Goal: Use online tool/utility: Utilize a website feature to perform a specific function

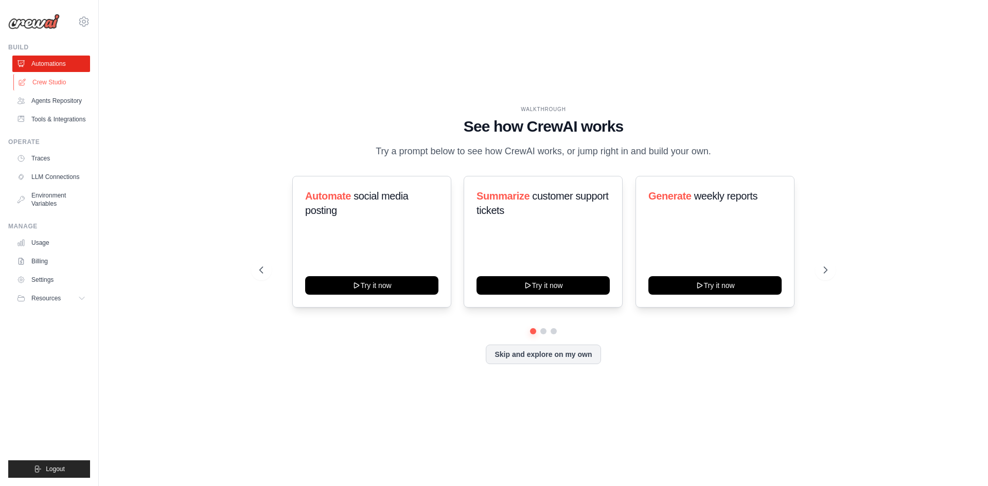
click at [55, 77] on link "Crew Studio" at bounding box center [52, 82] width 78 height 16
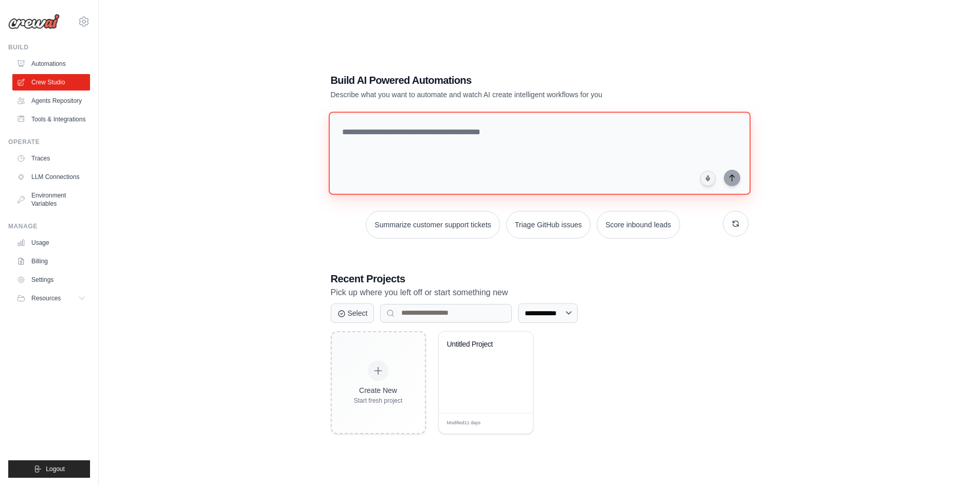
click at [362, 154] on textarea at bounding box center [539, 153] width 422 height 83
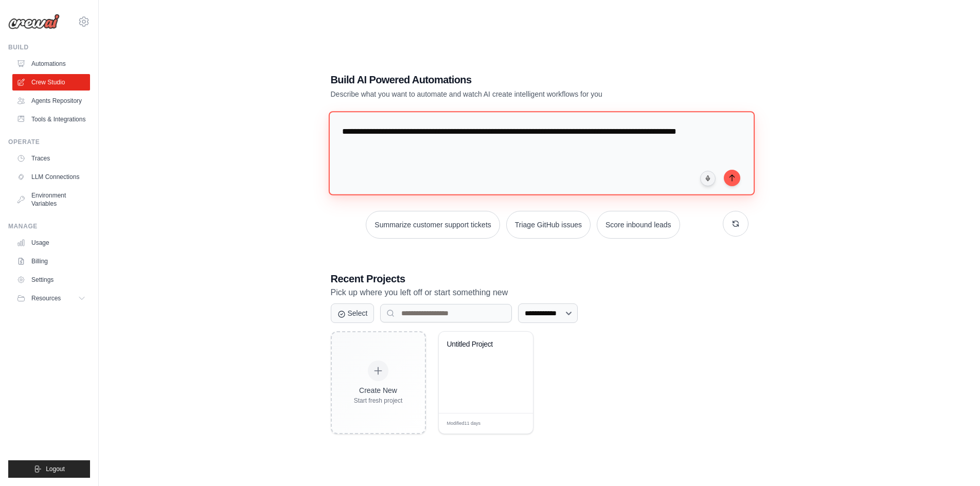
click at [587, 132] on textarea "**********" at bounding box center [541, 153] width 426 height 84
click at [492, 152] on textarea "**********" at bounding box center [541, 153] width 426 height 84
type textarea "**********"
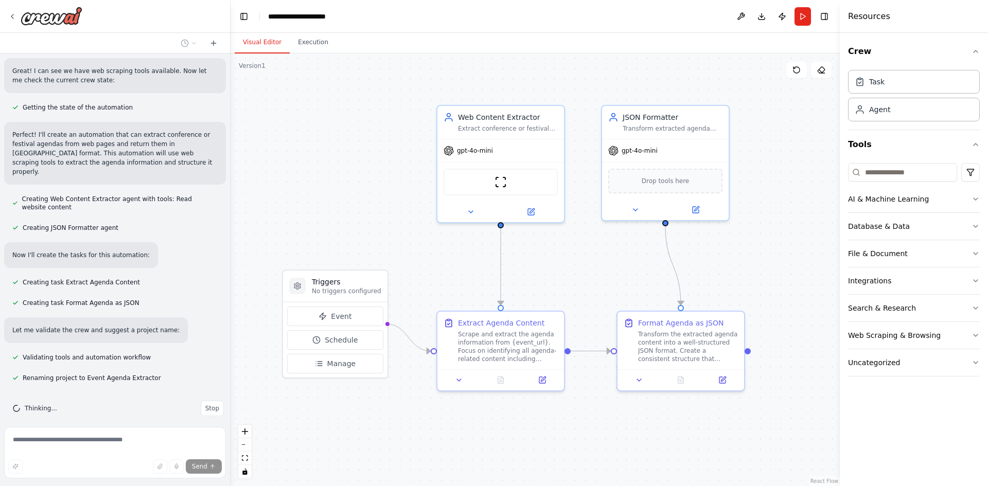
scroll to position [168, 0]
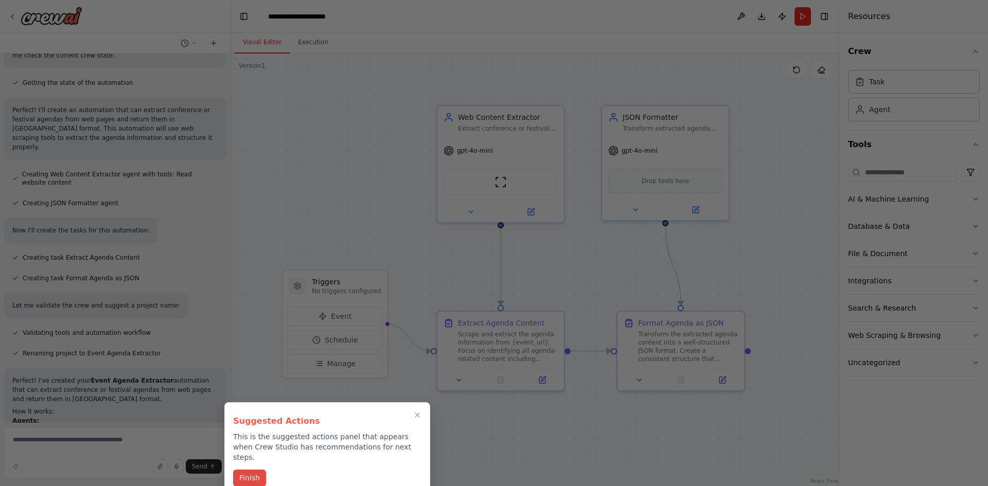
click at [246, 470] on button "Finish" at bounding box center [249, 478] width 33 height 17
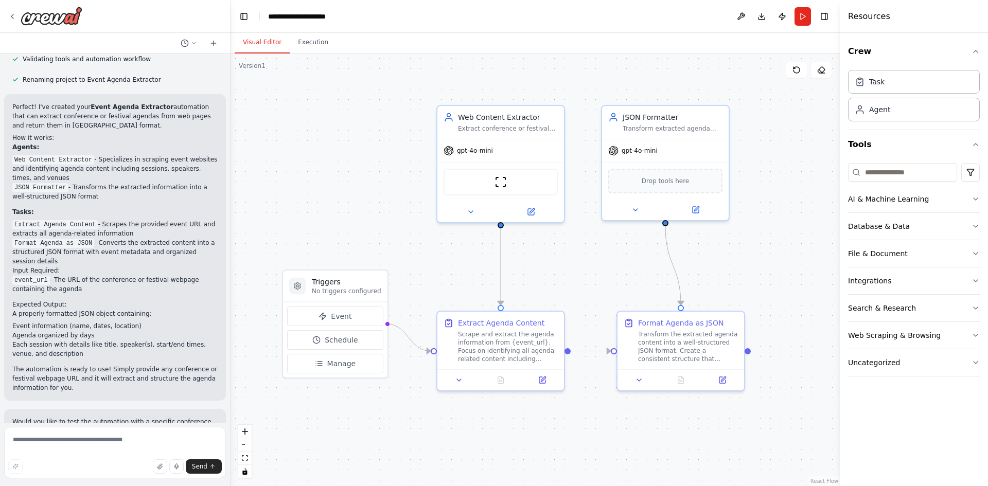
scroll to position [443, 0]
click at [654, 124] on div "Transform extracted agenda information into a well-structured JSON format that …" at bounding box center [672, 126] width 100 height 8
click at [641, 209] on button at bounding box center [635, 208] width 58 height 12
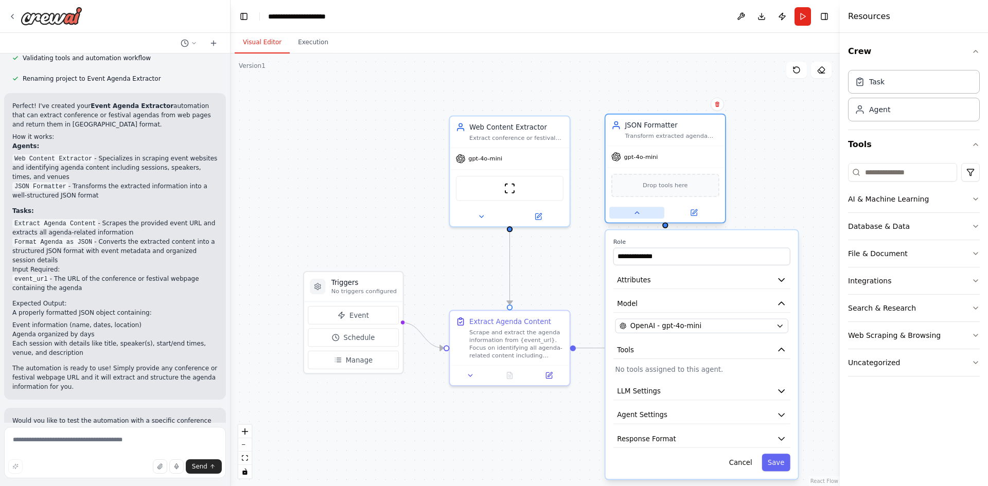
click at [638, 212] on icon at bounding box center [637, 213] width 8 height 8
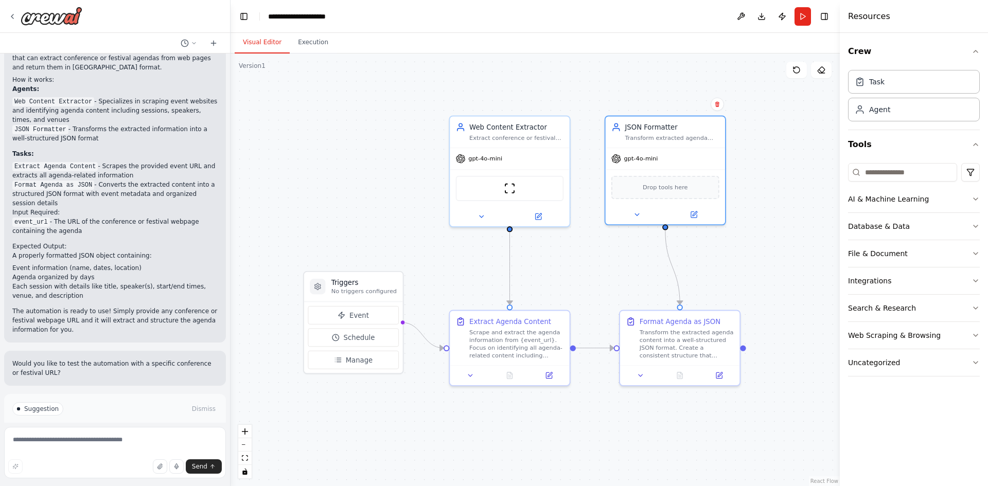
scroll to position [501, 0]
click at [87, 368] on div "Would you like to test the automation with a specific conference or festival UR…" at bounding box center [115, 367] width 222 height 35
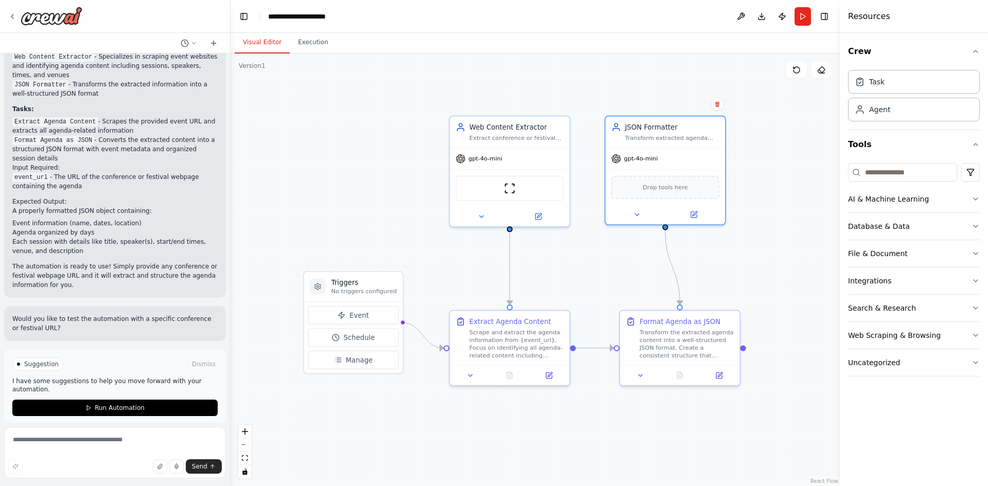
click at [33, 360] on span "Suggestion" at bounding box center [41, 364] width 34 height 8
click at [34, 360] on span "Suggestion" at bounding box center [41, 364] width 34 height 8
click at [17, 362] on div at bounding box center [18, 364] width 5 height 5
drag, startPoint x: 17, startPoint y: 353, endPoint x: 61, endPoint y: 369, distance: 47.0
click at [61, 369] on div "Suggestion Dismiss I have some suggestions to help you move forward with your a…" at bounding box center [114, 387] width 205 height 59
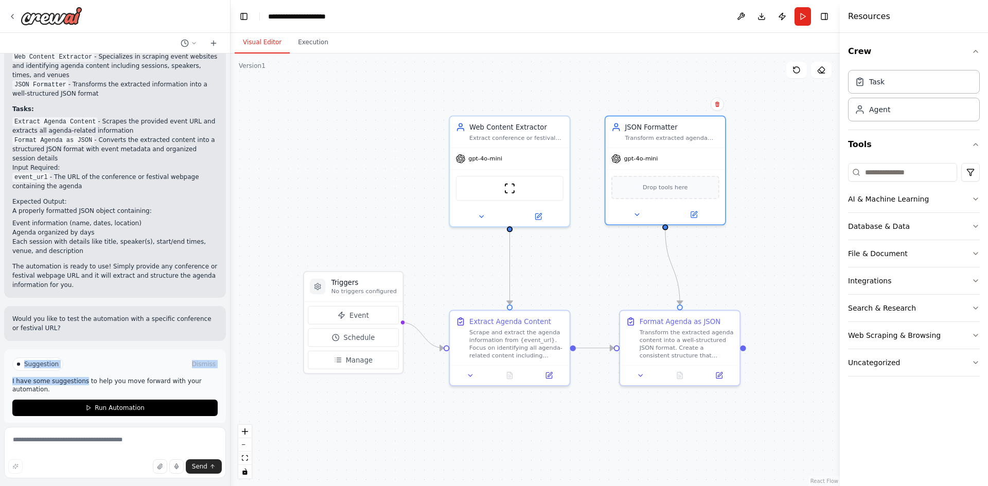
click at [61, 377] on p "I have some suggestions to help you move forward with your automation." at bounding box center [114, 385] width 205 height 16
drag, startPoint x: 185, startPoint y: 362, endPoint x: 111, endPoint y: 372, distance: 74.9
click at [111, 372] on div "Suggestion Dismiss I have some suggestions to help you move forward with your a…" at bounding box center [114, 387] width 205 height 59
click at [111, 377] on p "I have some suggestions to help you move forward with your automation." at bounding box center [114, 385] width 205 height 16
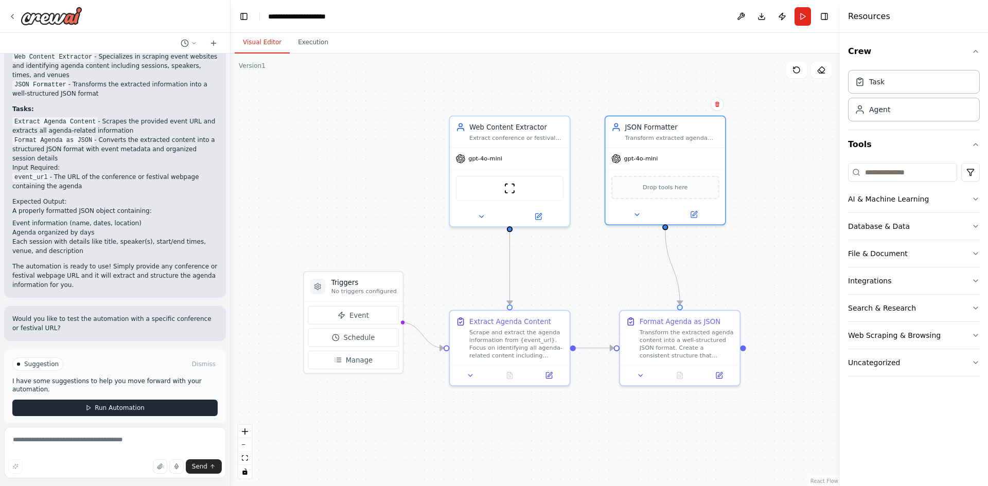
click at [103, 404] on span "Run Automation" at bounding box center [120, 408] width 50 height 8
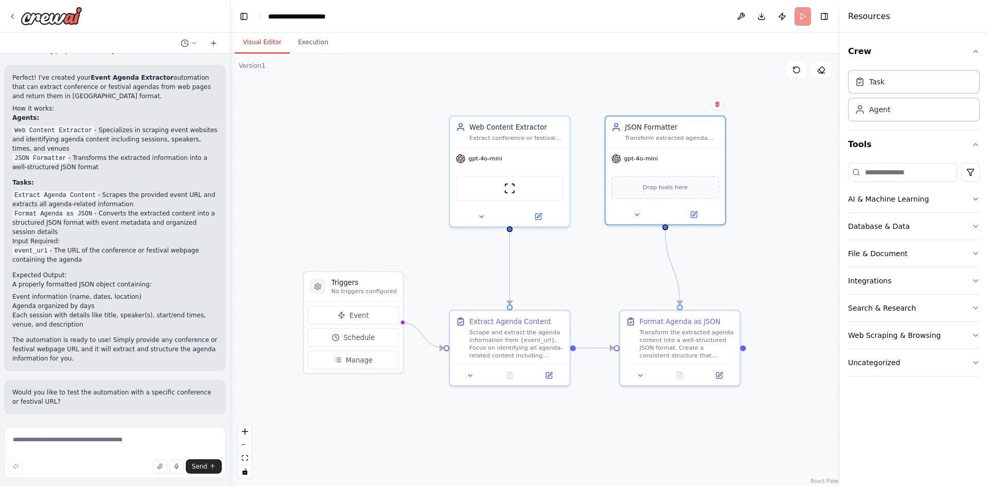
scroll to position [461, 0]
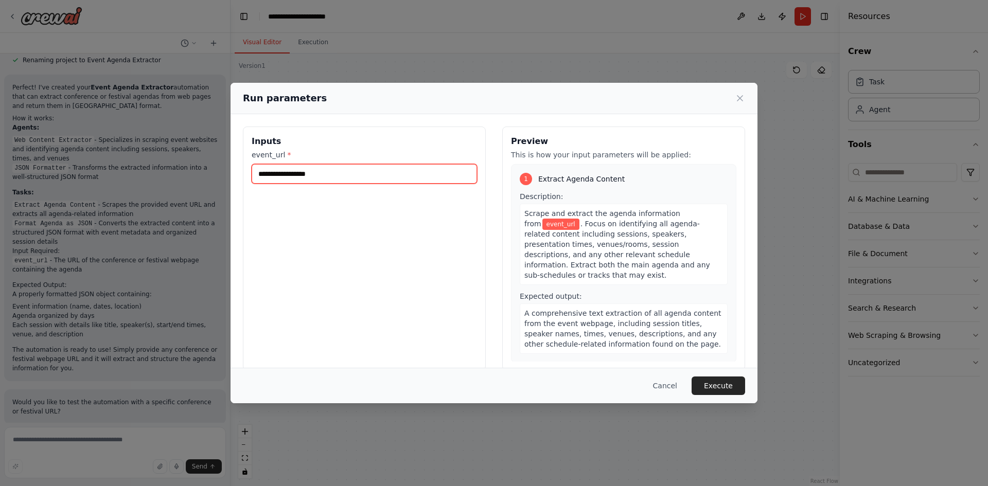
click at [307, 173] on input "event_url *" at bounding box center [364, 174] width 225 height 20
paste input "**********"
type input "**********"
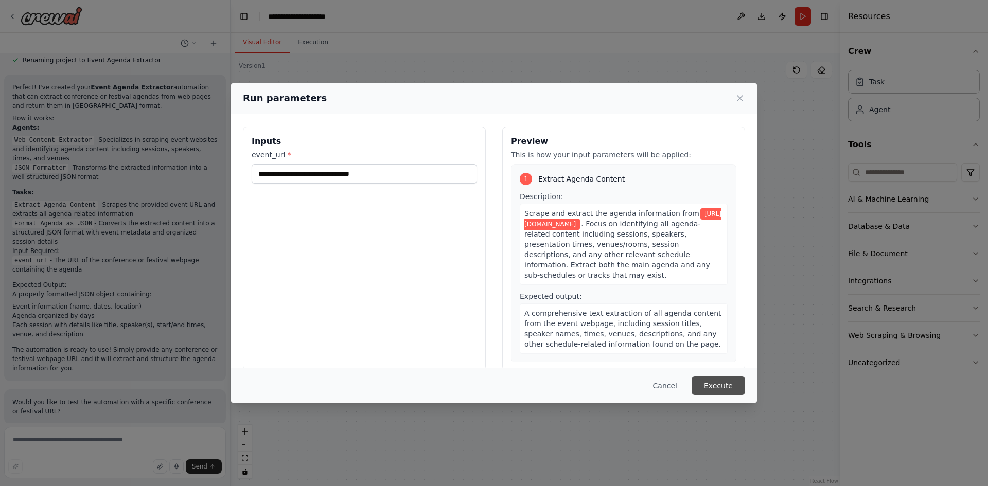
click at [724, 389] on button "Execute" at bounding box center [717, 386] width 53 height 19
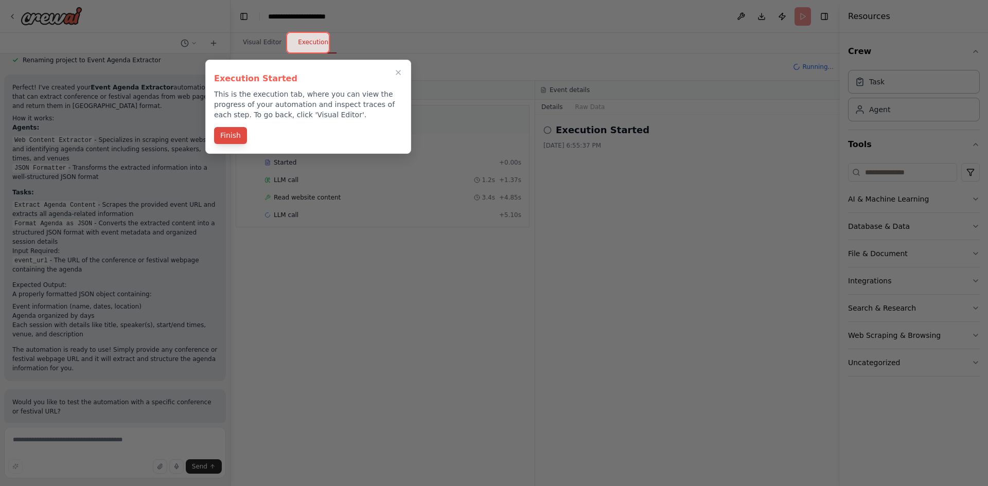
click at [233, 136] on button "Finish" at bounding box center [230, 135] width 33 height 17
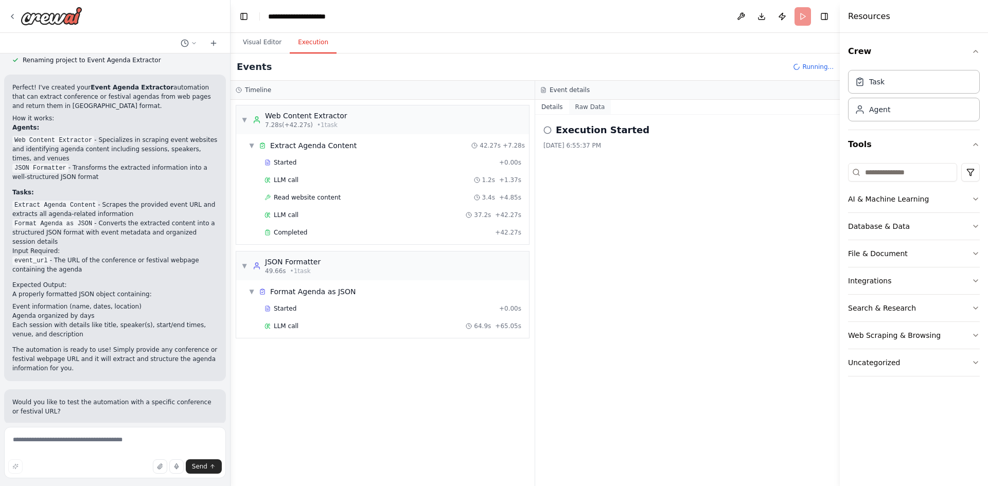
click at [576, 105] on button "Raw Data" at bounding box center [590, 107] width 42 height 14
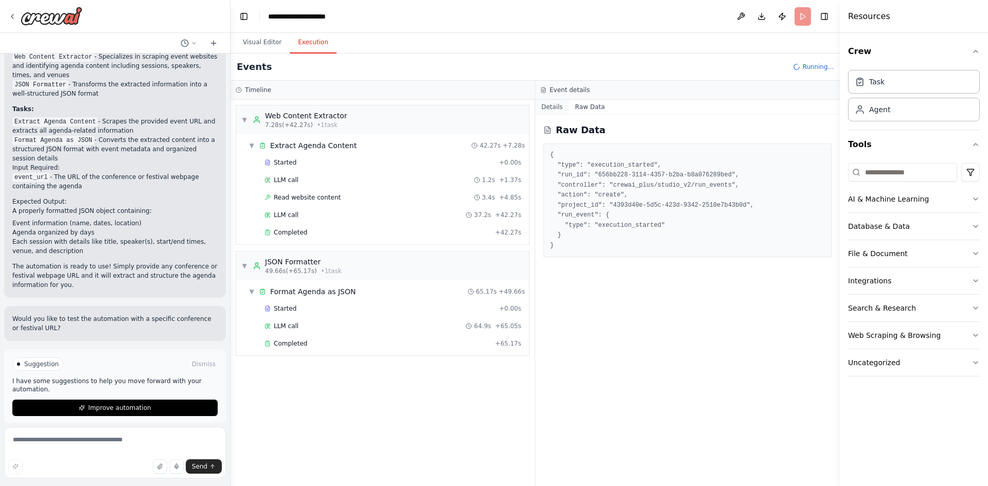
click at [552, 111] on button "Details" at bounding box center [552, 107] width 34 height 14
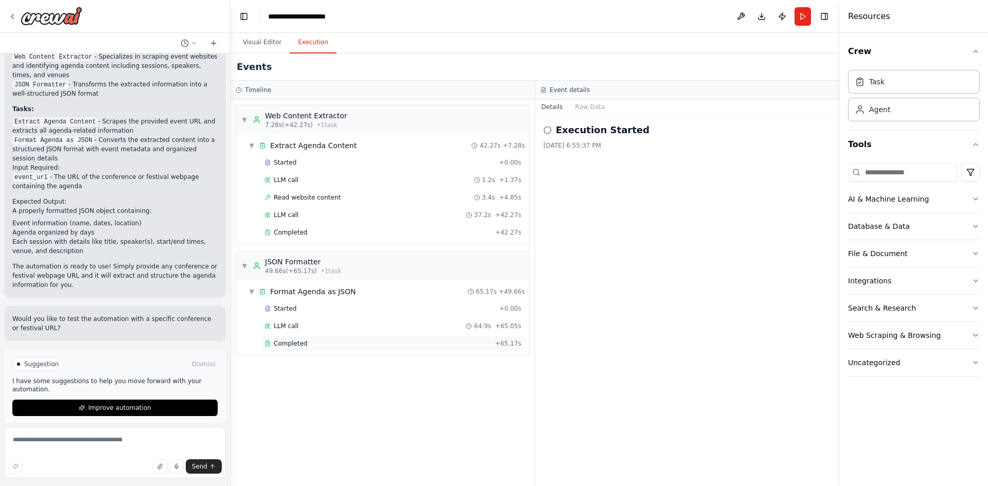
click at [370, 347] on div "Completed" at bounding box center [377, 344] width 226 height 8
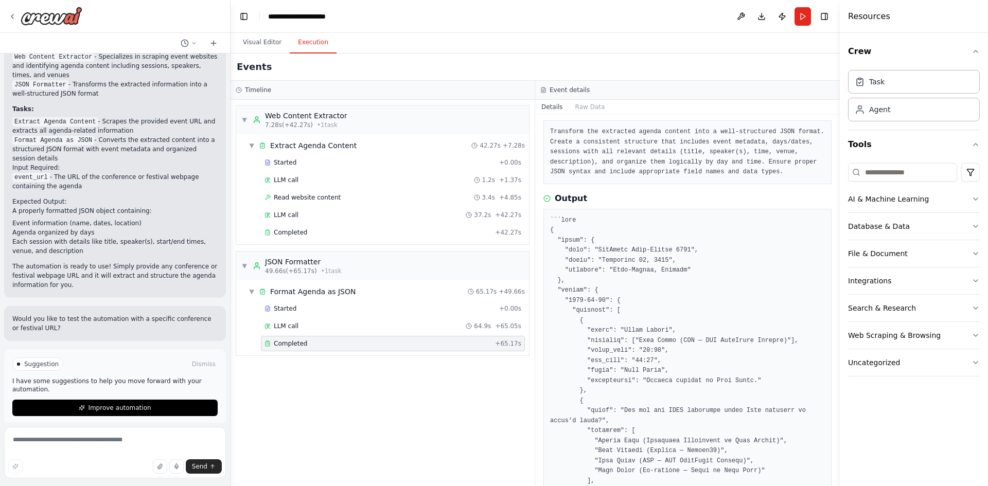
scroll to position [0, 0]
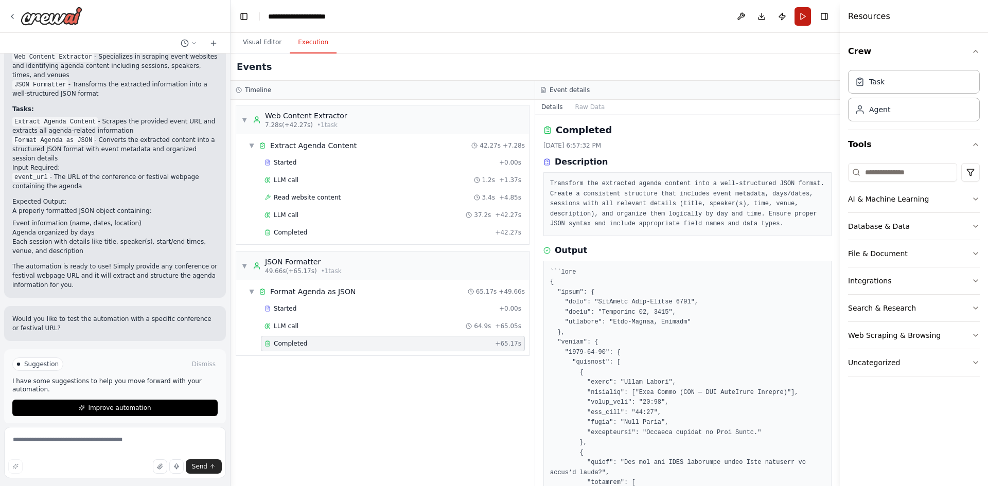
click at [808, 12] on button "Run" at bounding box center [802, 16] width 16 height 19
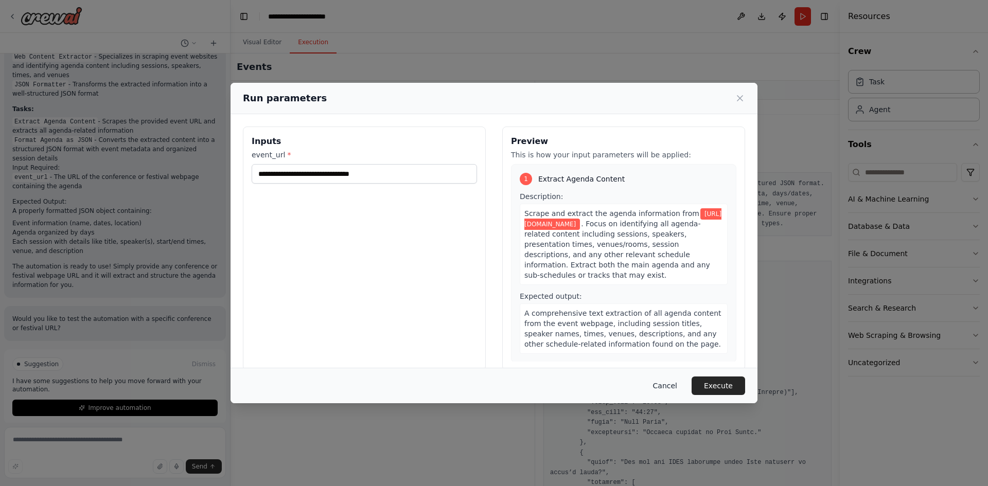
click at [671, 388] on button "Cancel" at bounding box center [665, 386] width 41 height 19
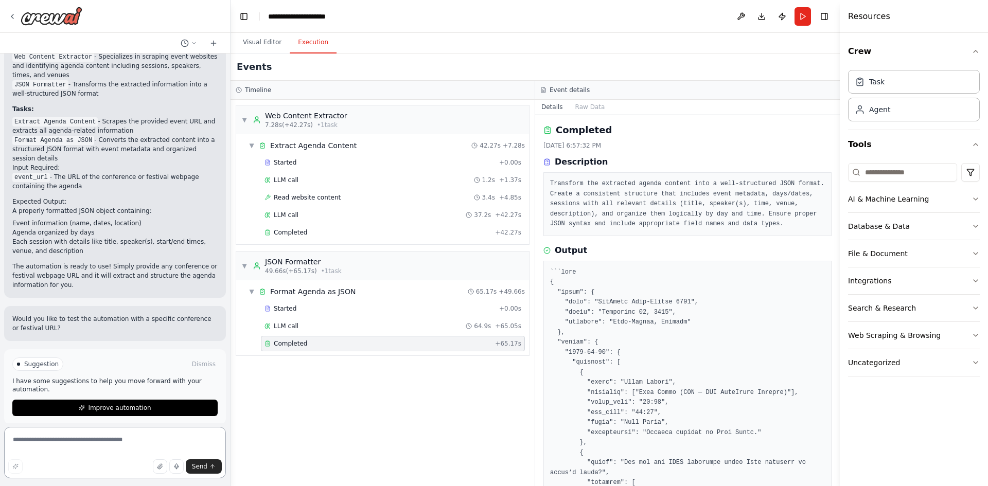
click at [82, 453] on textarea at bounding box center [115, 452] width 222 height 51
type textarea "**********"
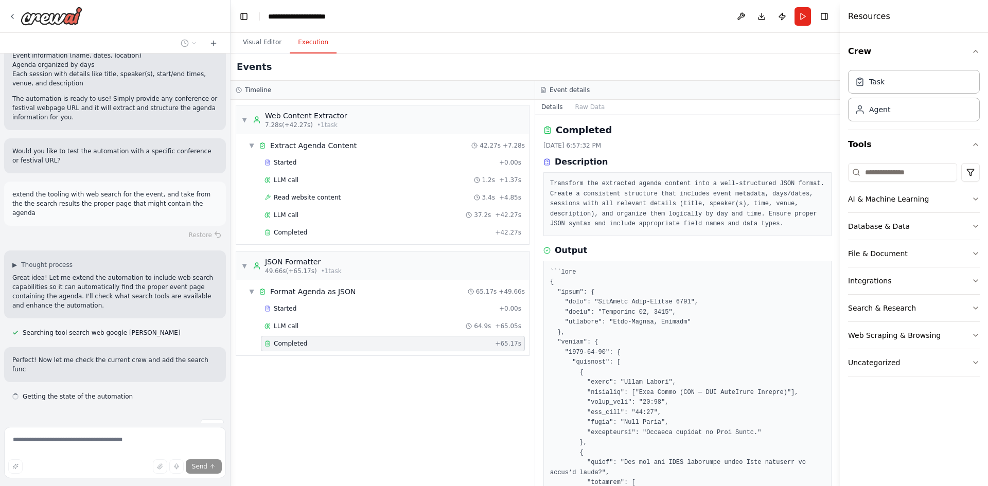
scroll to position [722, 0]
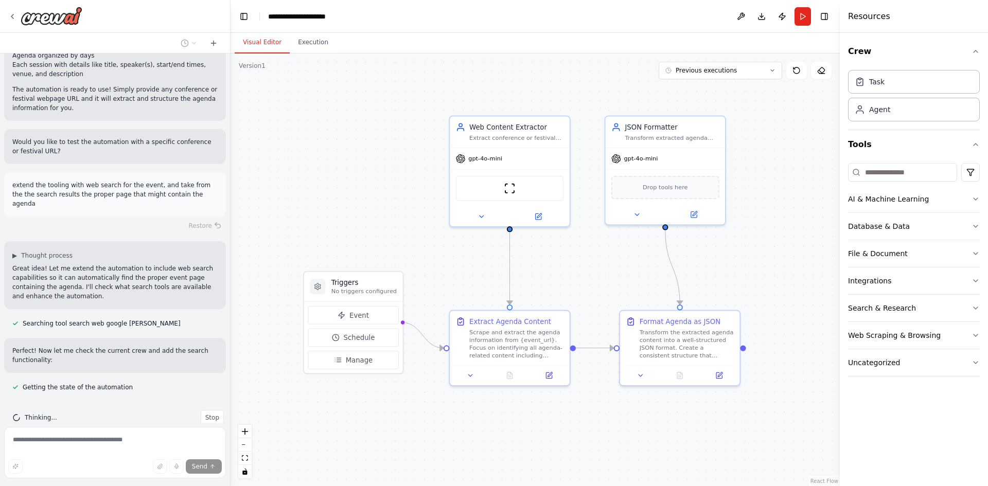
click at [259, 41] on button "Visual Editor" at bounding box center [262, 43] width 55 height 22
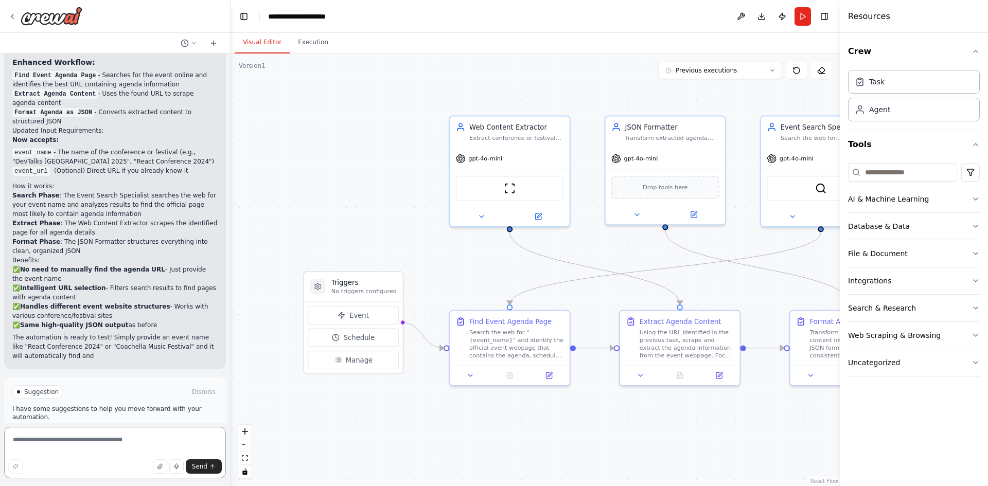
scroll to position [1584, 0]
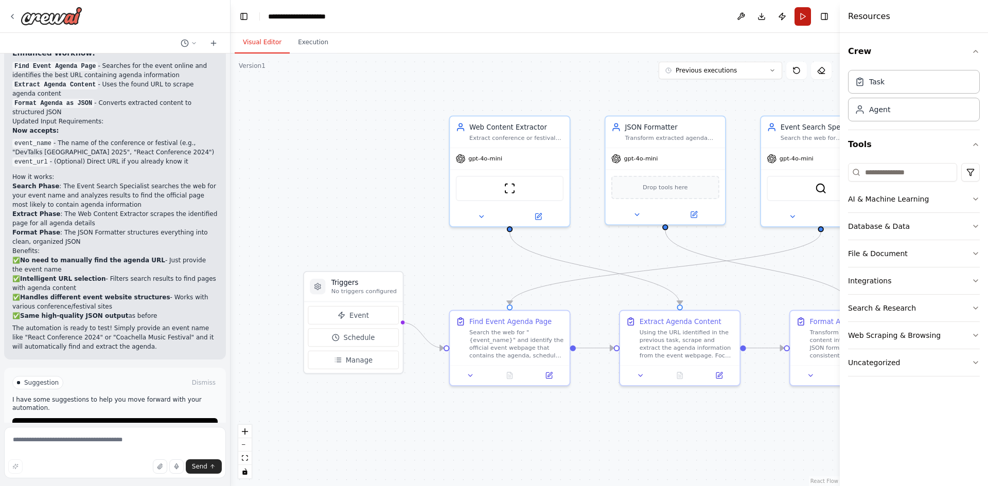
click at [804, 19] on button "Run" at bounding box center [802, 16] width 16 height 19
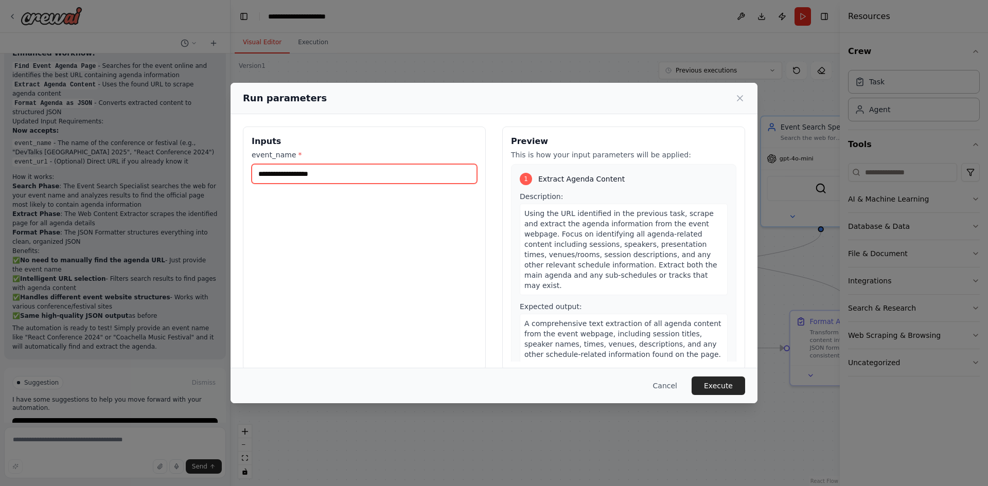
click at [366, 179] on input "event_name *" at bounding box center [364, 174] width 225 height 20
click at [676, 382] on button "Cancel" at bounding box center [665, 386] width 41 height 19
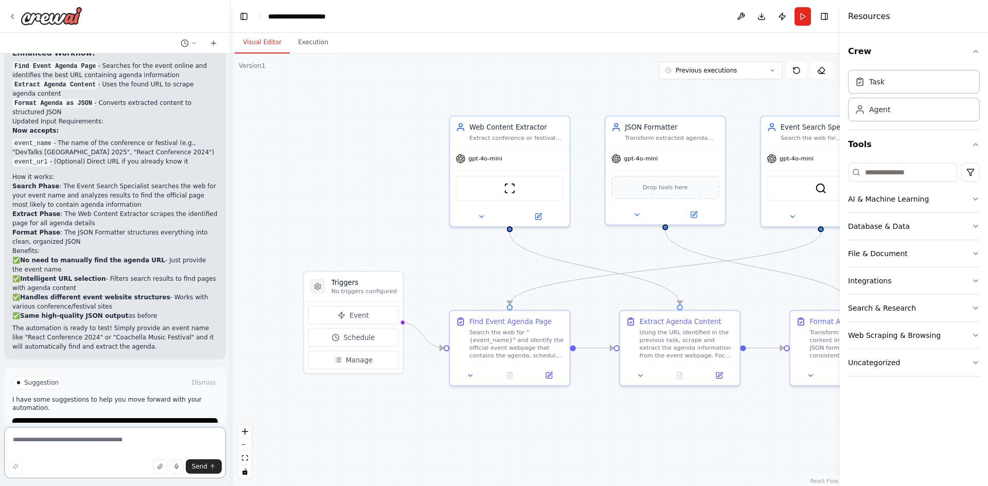
click at [52, 438] on textarea at bounding box center [115, 452] width 222 height 51
type textarea "**********"
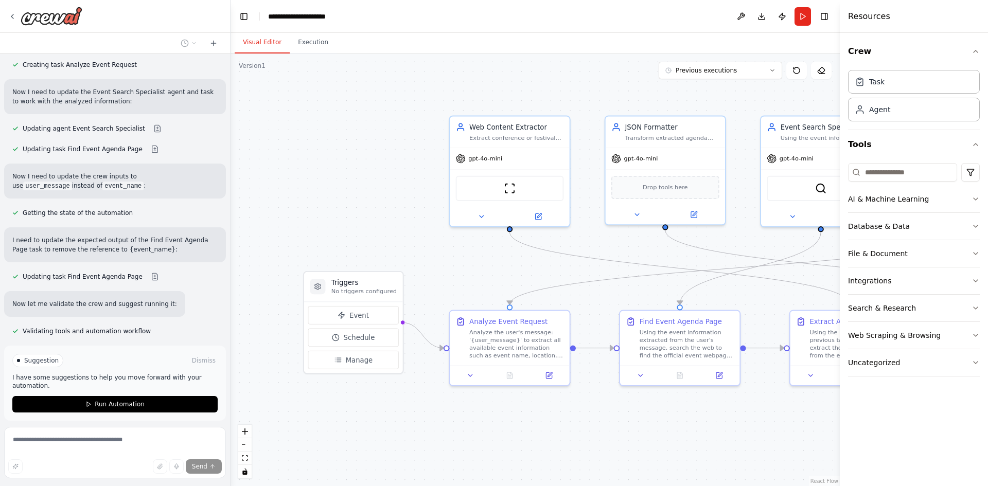
scroll to position [2184, 0]
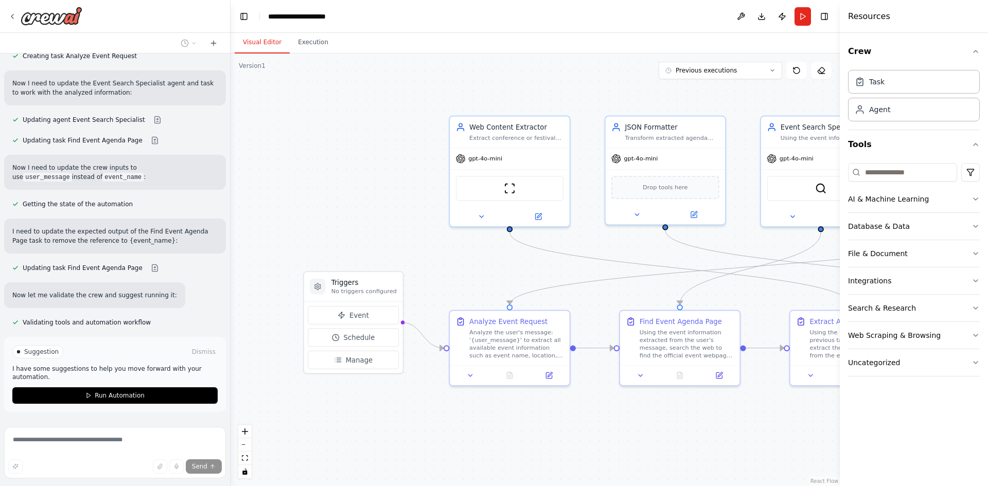
click at [29, 345] on div "Suggestion" at bounding box center [37, 351] width 51 height 13
click at [43, 365] on p "I have some suggestions to help you move forward with your automation." at bounding box center [114, 373] width 205 height 16
click at [74, 345] on div "Suggestion Dismiss I have some suggestions to help you move forward with your a…" at bounding box center [114, 374] width 205 height 59
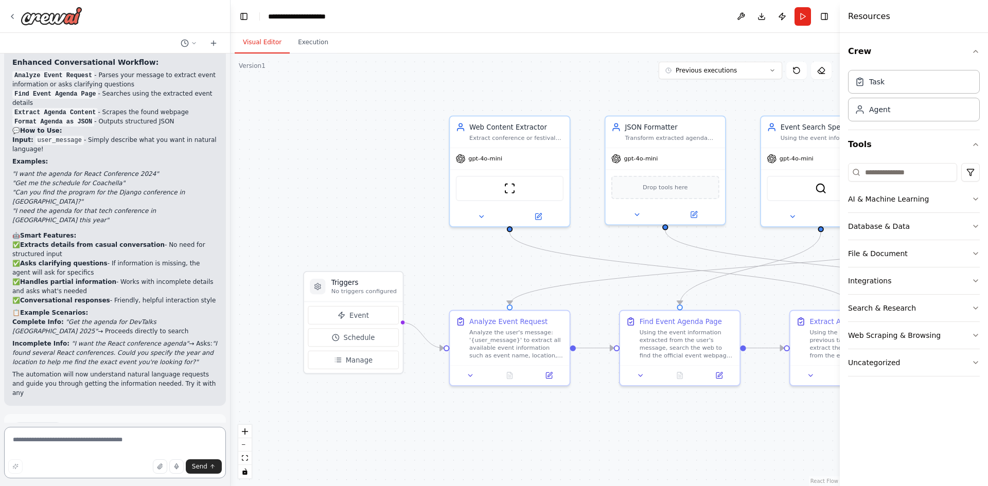
scroll to position [2565, 0]
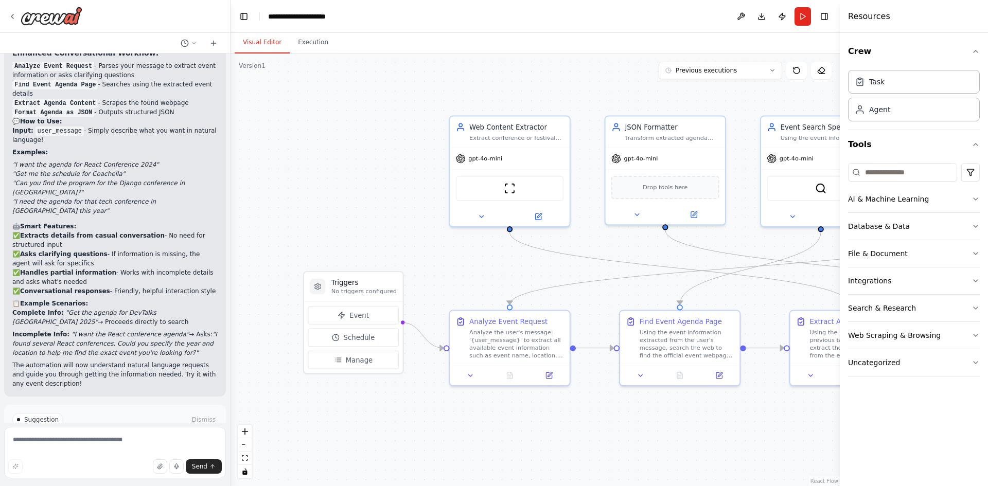
click at [94, 455] on button "Run Automation" at bounding box center [114, 463] width 205 height 16
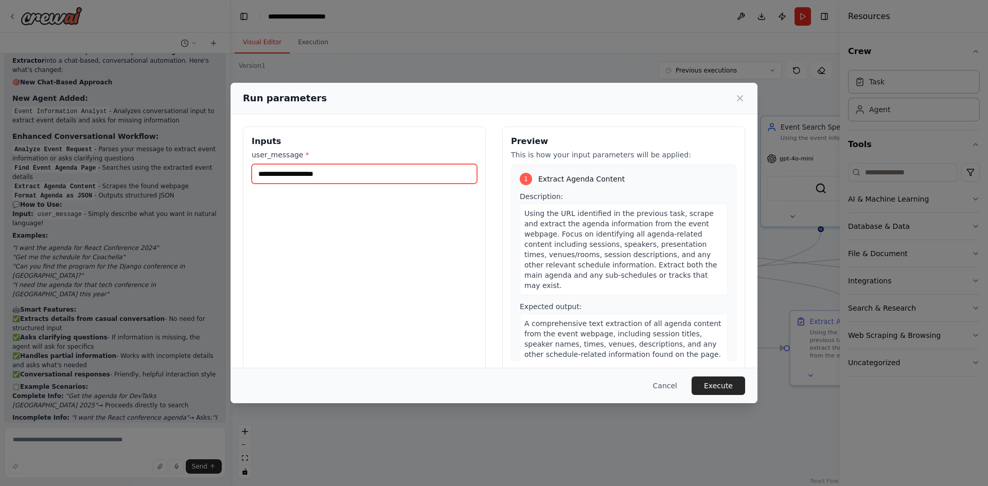
click at [323, 171] on input "user_message *" at bounding box center [364, 174] width 225 height 20
type input "**********"
click at [423, 174] on input "**********" at bounding box center [364, 174] width 225 height 20
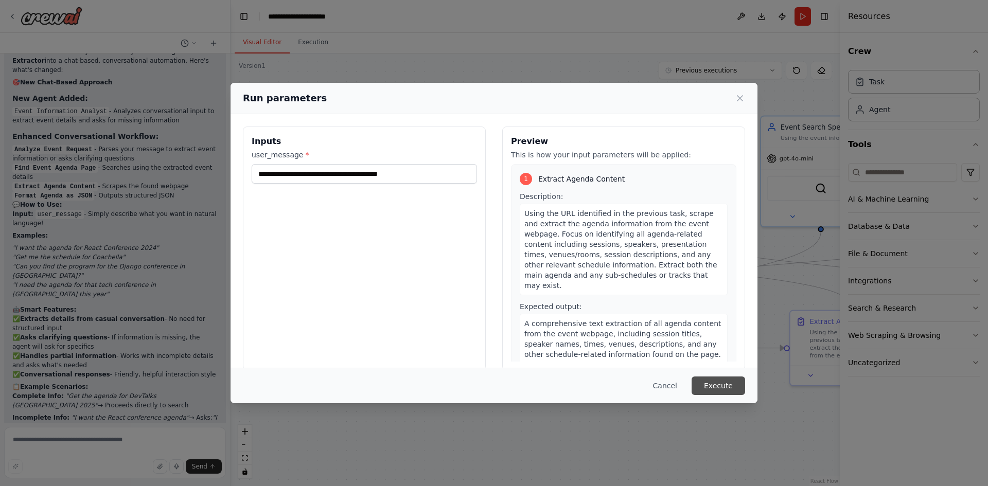
click at [715, 387] on button "Execute" at bounding box center [717, 386] width 53 height 19
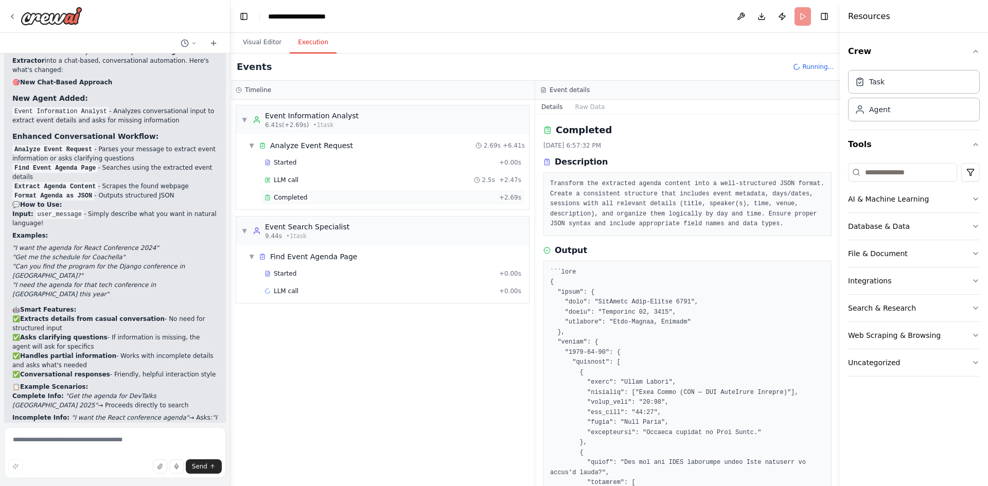
click at [305, 198] on div "Completed" at bounding box center [379, 197] width 230 height 8
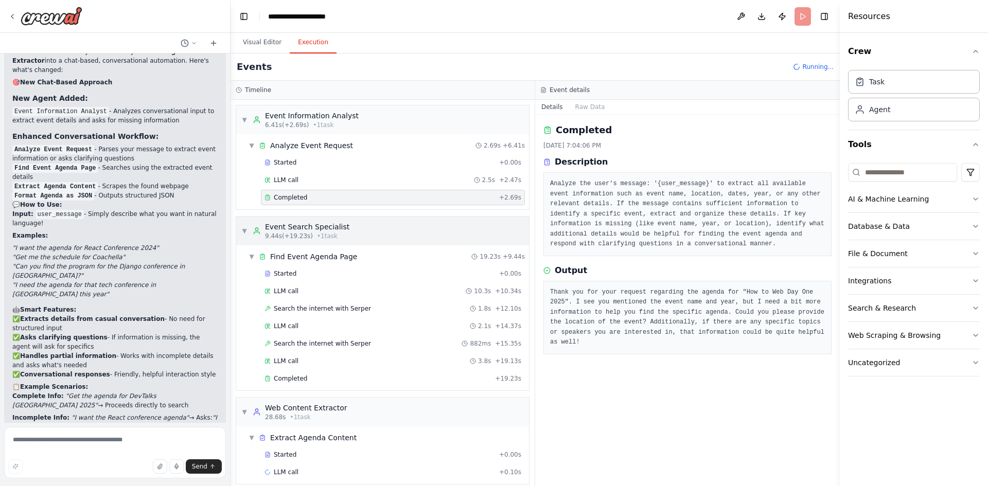
scroll to position [10, 0]
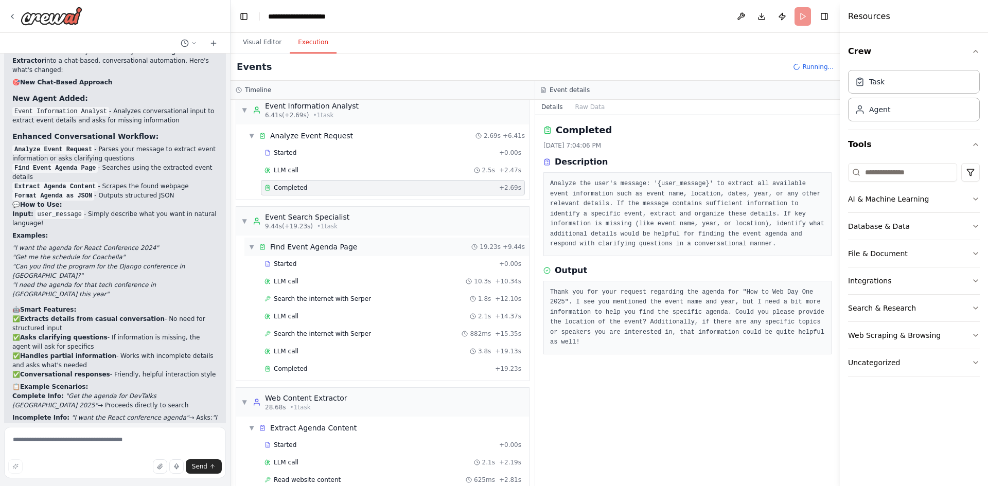
click at [328, 244] on span "Find Event Agenda Page" at bounding box center [313, 247] width 87 height 10
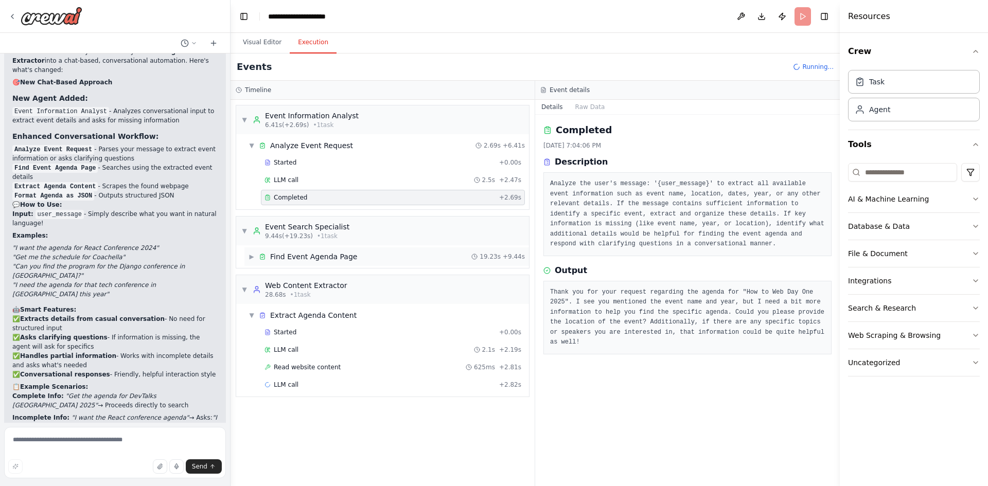
click at [327, 252] on span "Find Event Agenda Page" at bounding box center [313, 257] width 87 height 10
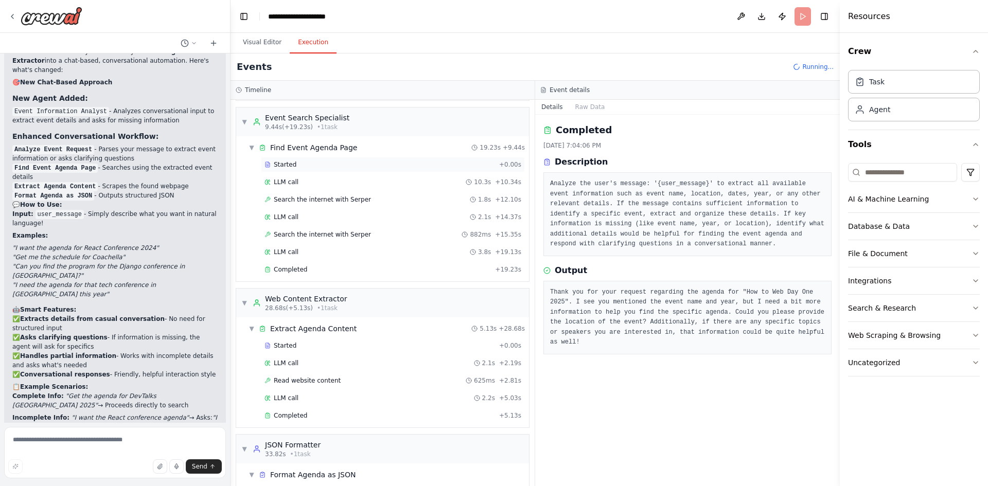
scroll to position [156, 0]
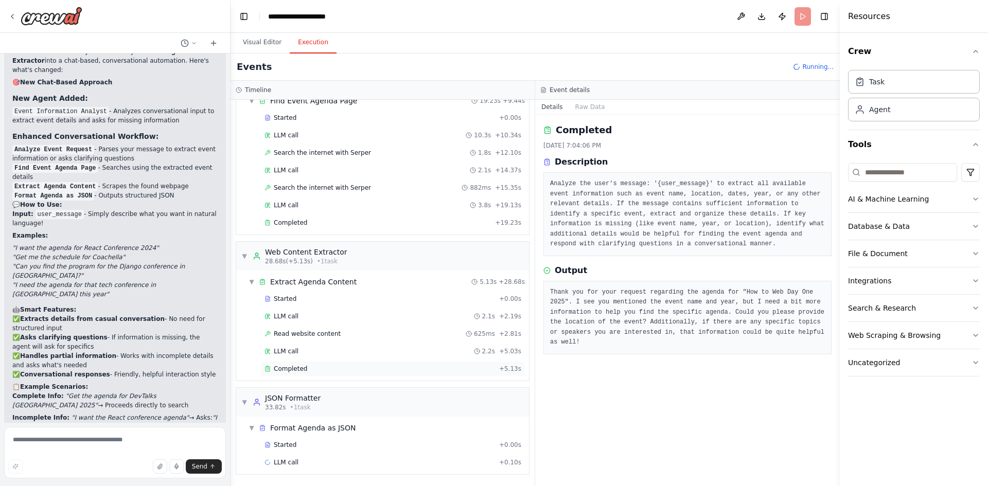
click at [311, 371] on div "Completed" at bounding box center [379, 369] width 230 height 8
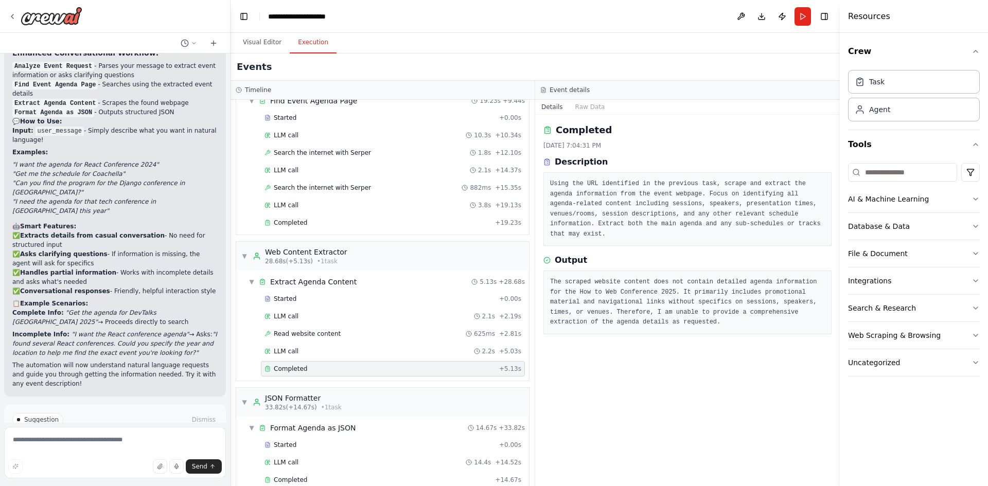
scroll to position [173, 0]
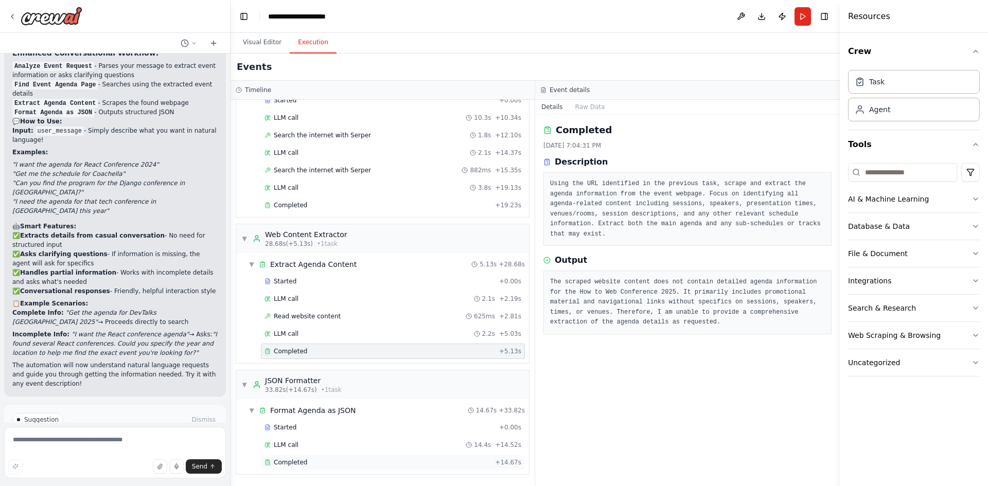
click at [307, 456] on div "Completed + 14.67s" at bounding box center [393, 462] width 264 height 15
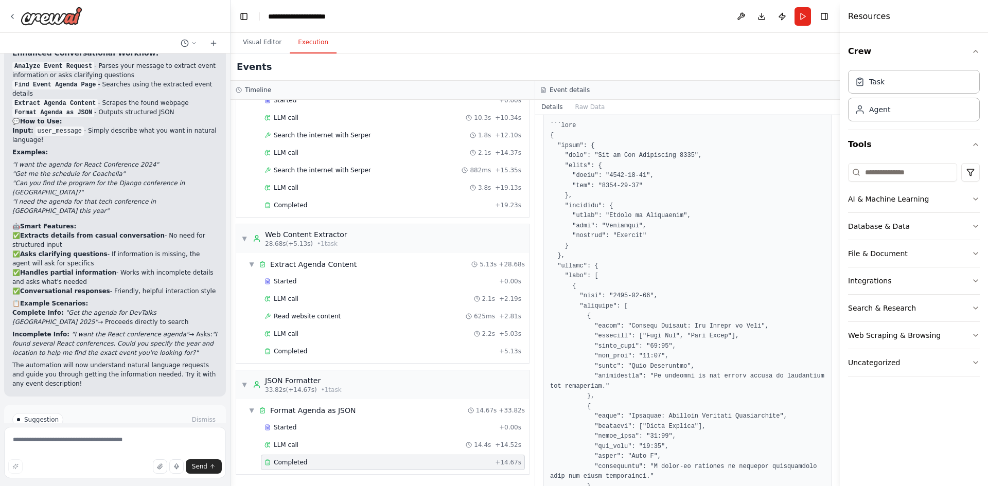
scroll to position [148, 0]
click at [350, 317] on div "Read website content 625ms + 2.81s" at bounding box center [392, 316] width 257 height 8
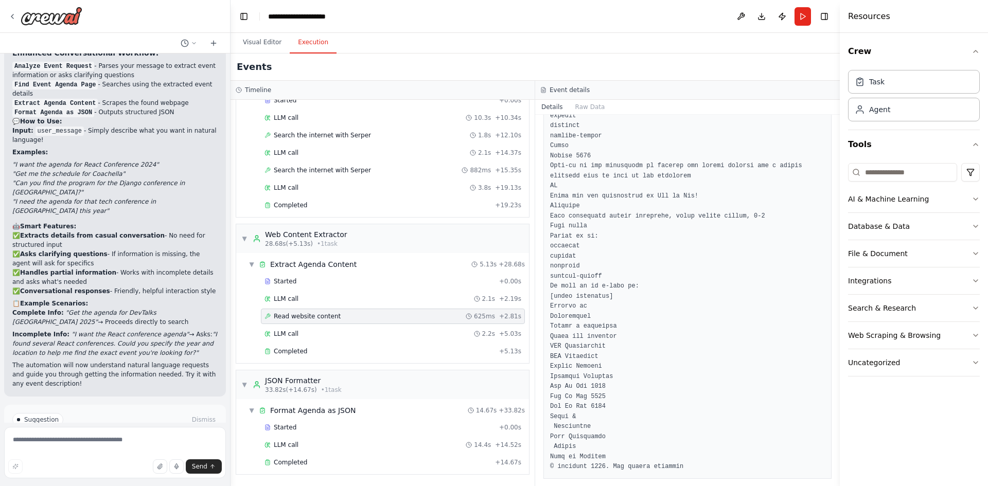
scroll to position [712, 0]
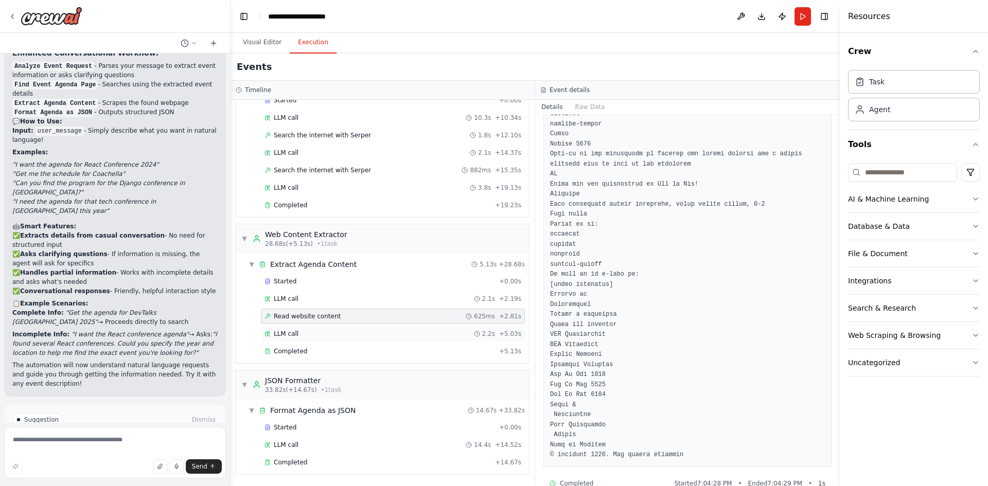
click at [345, 332] on div "LLM call 2.2s + 5.03s" at bounding box center [392, 334] width 257 height 8
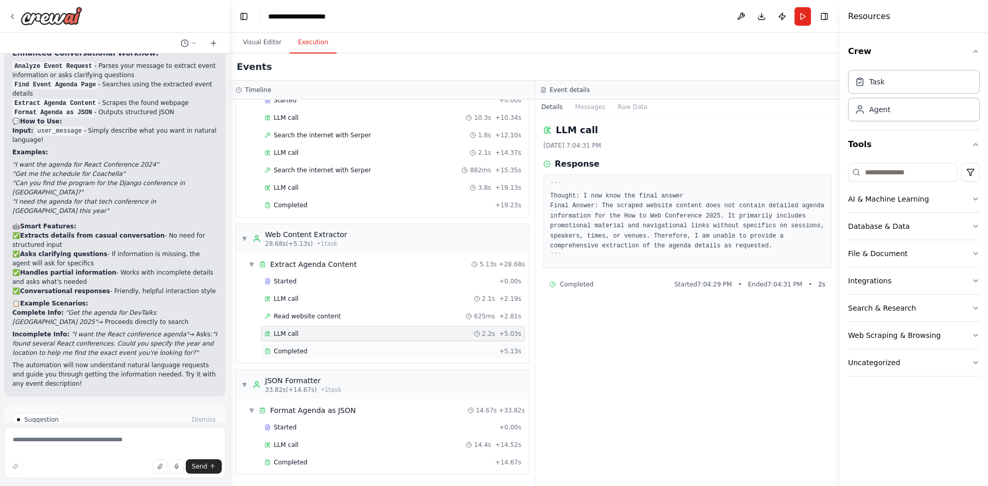
click at [336, 345] on div "Completed + 5.13s" at bounding box center [393, 351] width 264 height 15
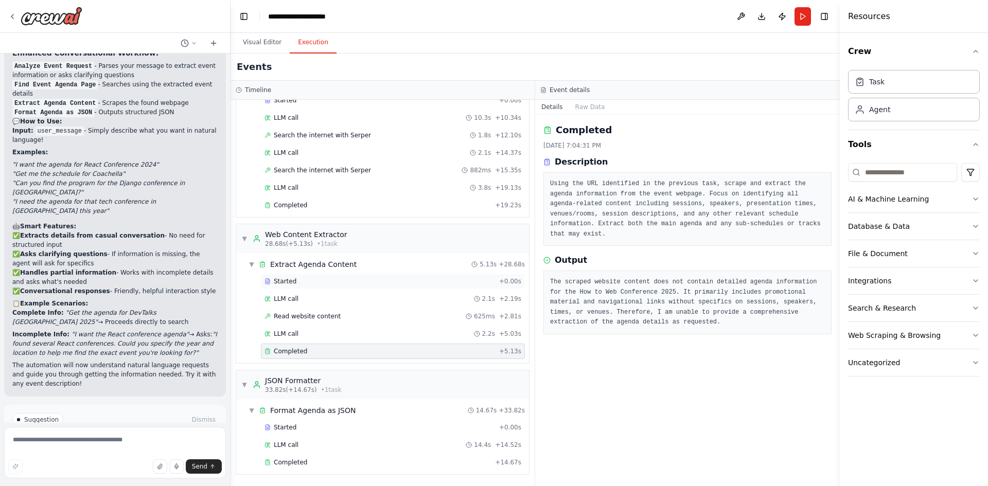
click at [332, 279] on div "Started" at bounding box center [379, 281] width 230 height 8
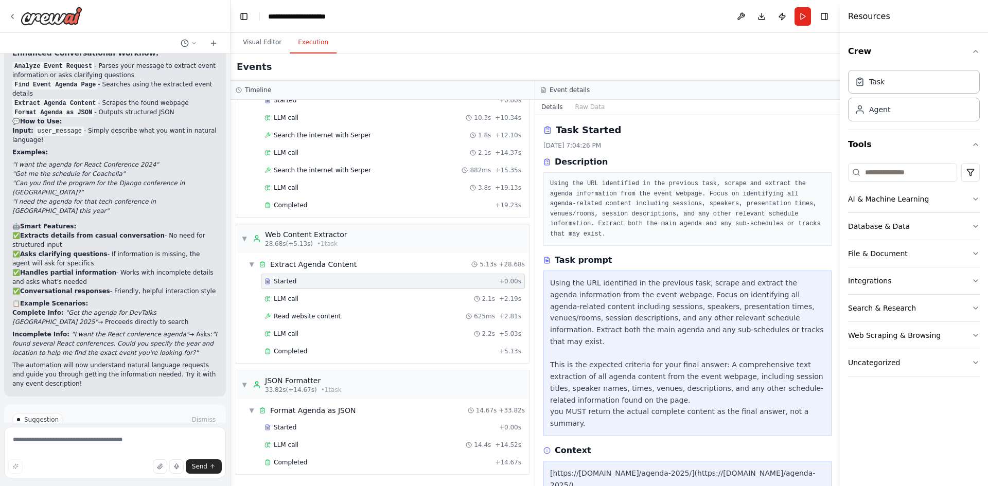
scroll to position [77, 0]
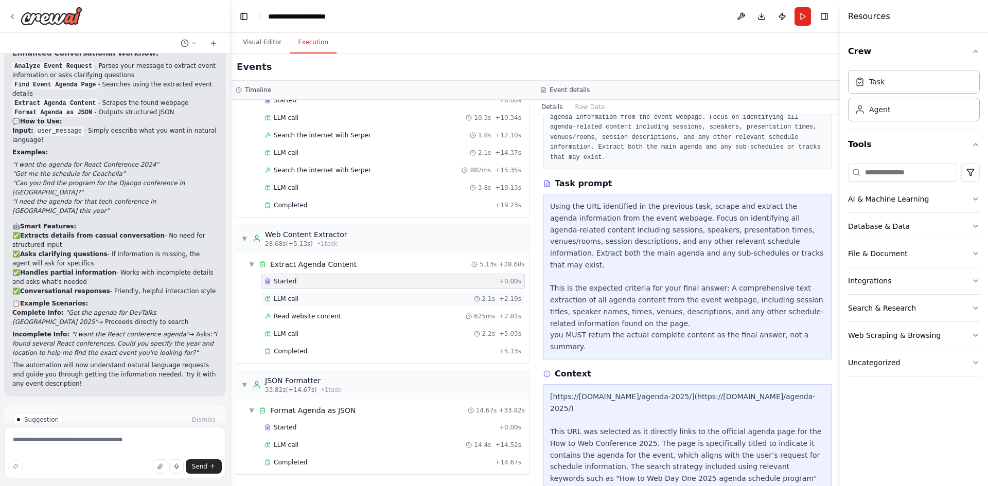
click at [370, 292] on div "LLM call 2.1s + 2.19s" at bounding box center [393, 298] width 264 height 15
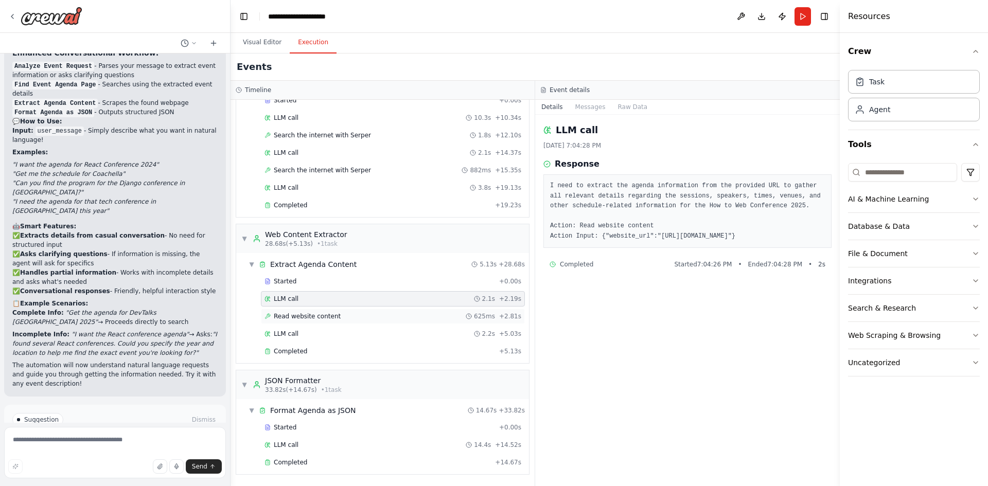
click at [341, 322] on div "Read website content 625ms + 2.81s" at bounding box center [393, 316] width 264 height 15
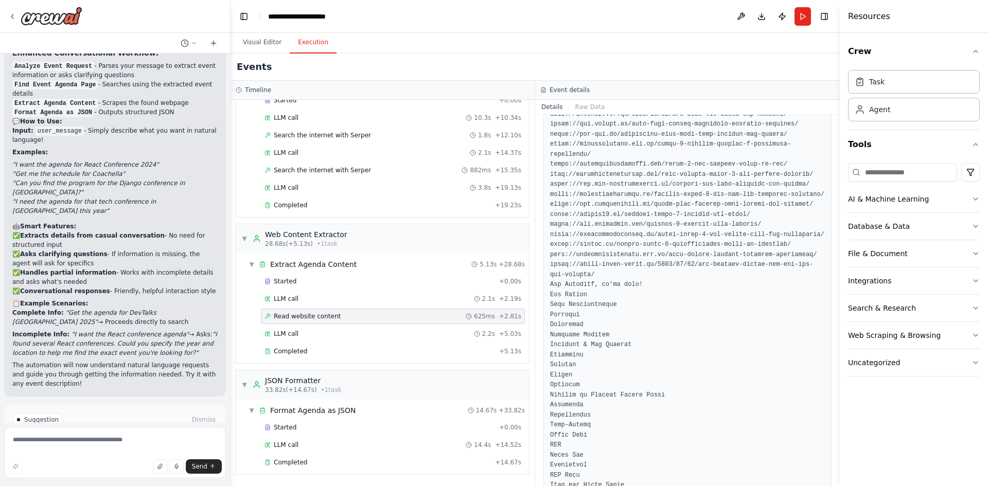
scroll to position [0, 0]
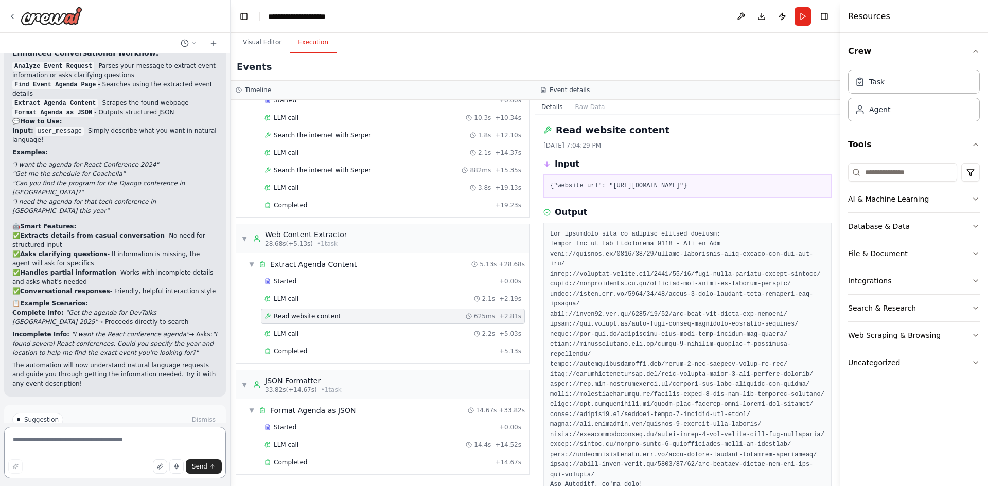
click at [109, 437] on textarea at bounding box center [115, 452] width 222 height 51
type textarea "**********"
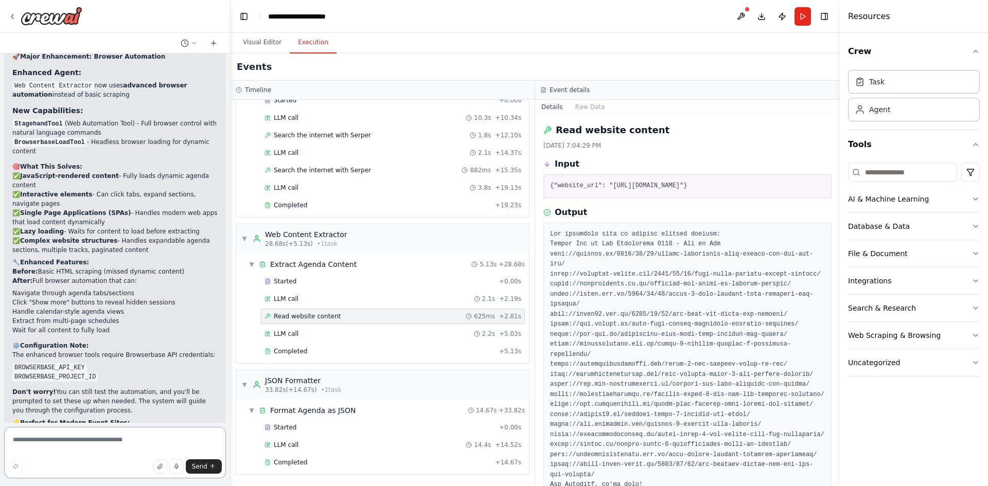
scroll to position [3561, 0]
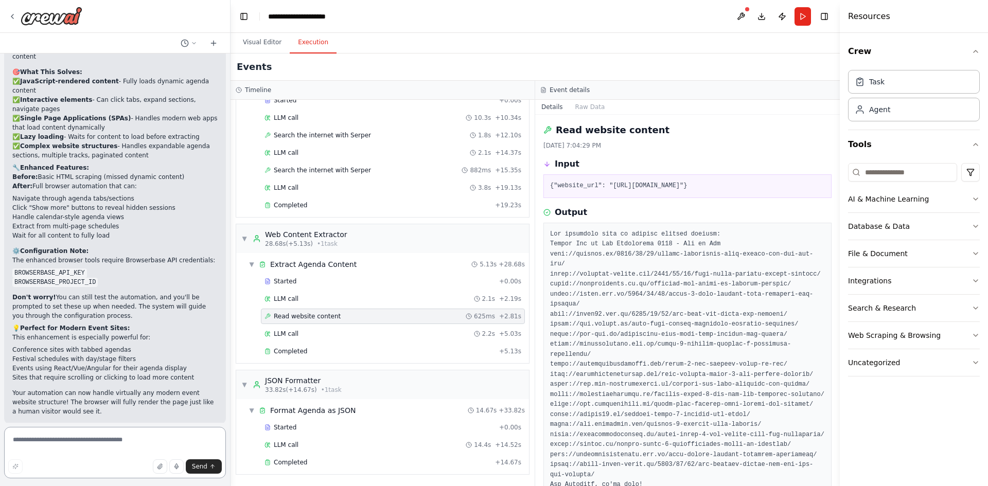
click at [77, 438] on textarea at bounding box center [115, 452] width 222 height 51
type textarea "**********"
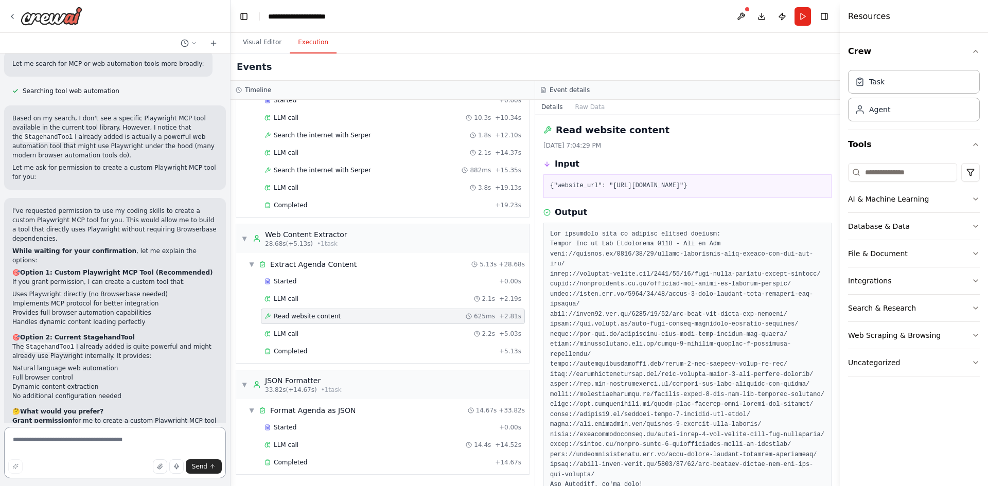
scroll to position [4174, 0]
click at [90, 436] on textarea at bounding box center [115, 452] width 222 height 51
type textarea "********"
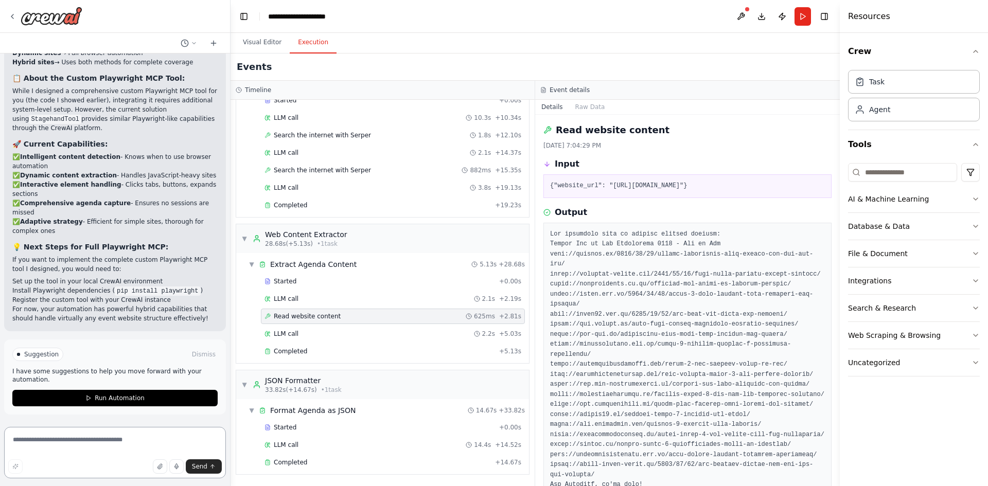
scroll to position [6386, 0]
click at [105, 399] on span "Run Automation" at bounding box center [120, 398] width 50 height 8
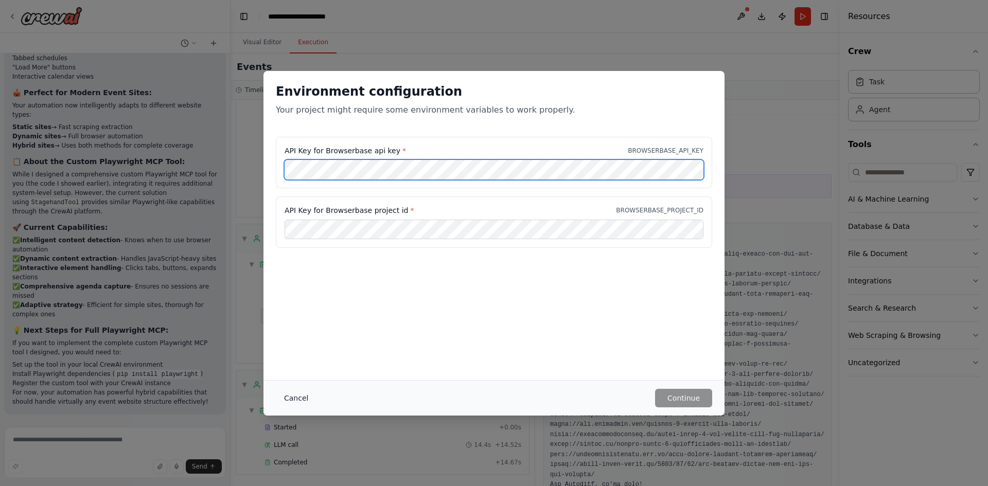
scroll to position [6562, 0]
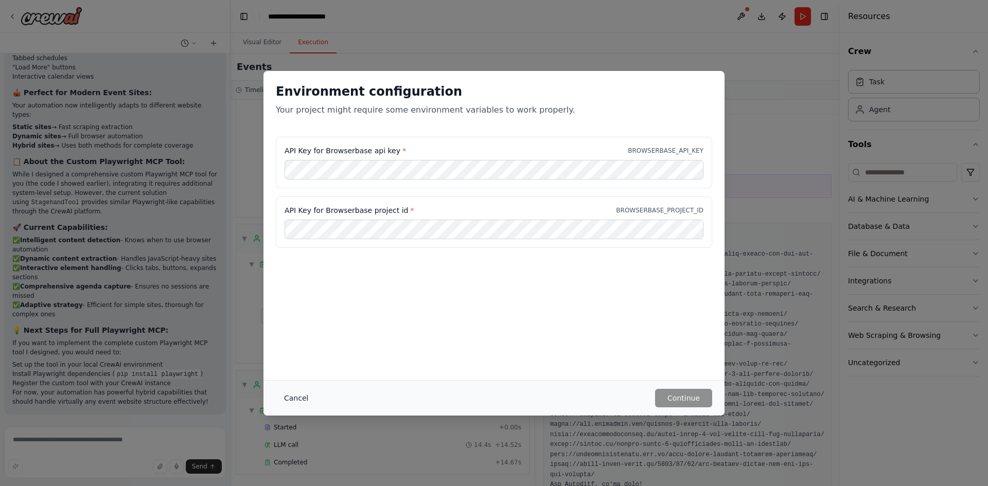
click at [287, 400] on button "Cancel" at bounding box center [296, 398] width 41 height 19
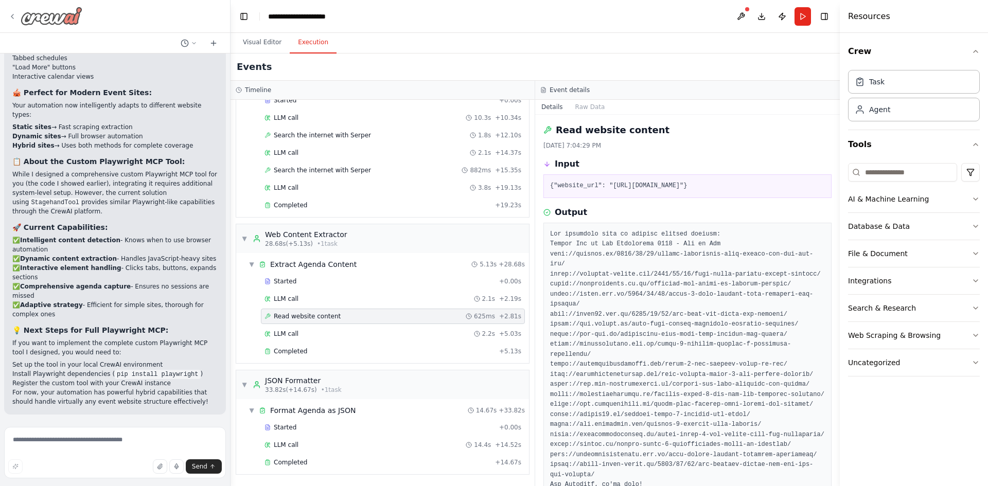
scroll to position [6599, 0]
click at [18, 19] on div at bounding box center [45, 16] width 74 height 19
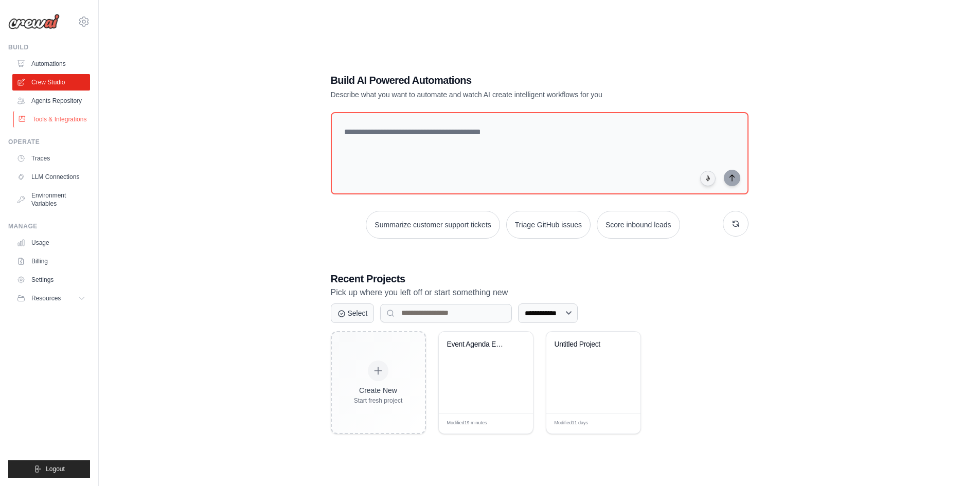
click at [70, 119] on link "Tools & Integrations" at bounding box center [52, 119] width 78 height 16
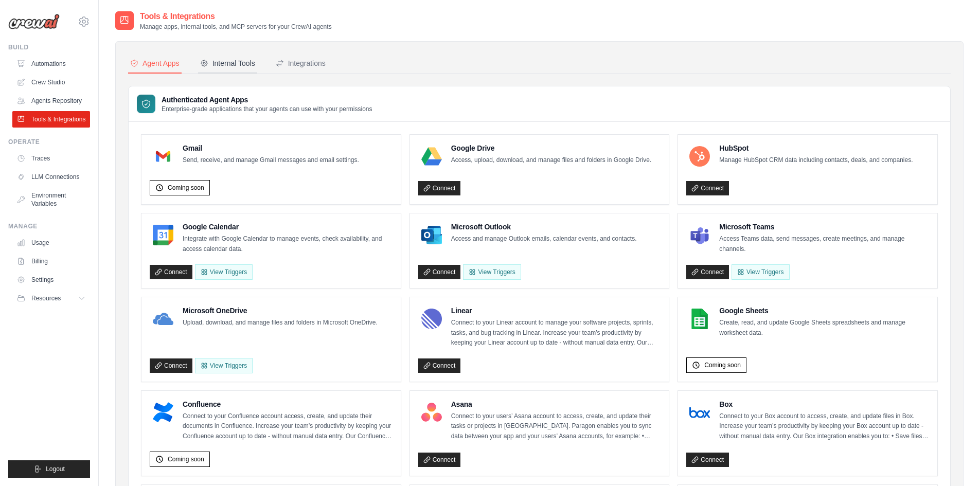
click at [227, 66] on div "Internal Tools" at bounding box center [227, 63] width 55 height 10
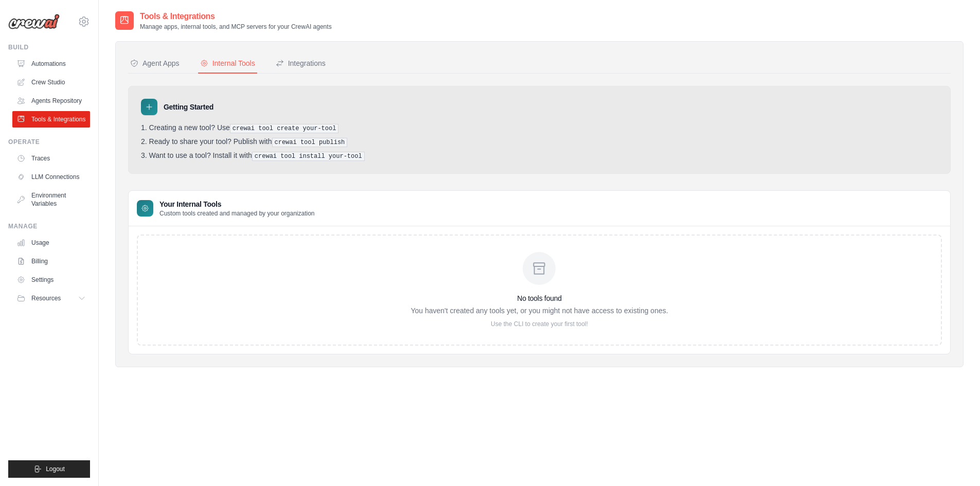
click at [225, 240] on div "No tools found You haven't created any tools yet, or you might not have access …" at bounding box center [539, 290] width 805 height 111
click at [218, 235] on div "No tools found You haven't created any tools yet, or you might not have access …" at bounding box center [539, 290] width 805 height 111
click at [542, 312] on p "You haven't created any tools yet, or you might not have access to existing one…" at bounding box center [538, 311] width 257 height 10
click at [435, 313] on p "You haven't created any tools yet, or you might not have access to existing one…" at bounding box center [538, 311] width 257 height 10
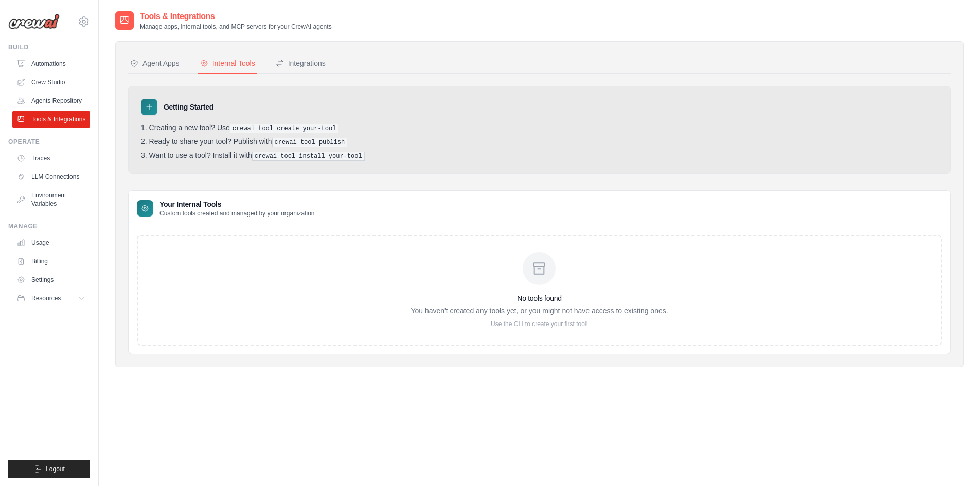
click at [508, 330] on div "No tools found You haven't created any tools yet, or you might not have access …" at bounding box center [539, 290] width 805 height 111
click at [371, 440] on div "Tools & Integrations Manage apps, internal tools, and MCP servers for your Crew…" at bounding box center [539, 253] width 848 height 486
click at [491, 282] on div "No tools found You haven't created any tools yet, or you might not have access …" at bounding box center [538, 290] width 257 height 76
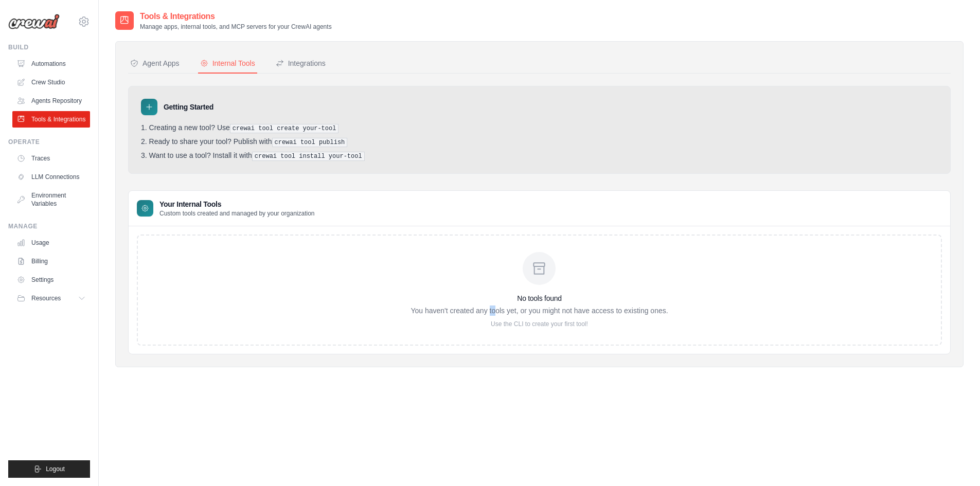
drag, startPoint x: 490, startPoint y: 306, endPoint x: 496, endPoint y: 315, distance: 11.1
click at [496, 315] on div "No tools found You haven't created any tools yet, or you might not have access …" at bounding box center [538, 290] width 257 height 76
click at [61, 101] on link "Agents Repository" at bounding box center [52, 101] width 78 height 16
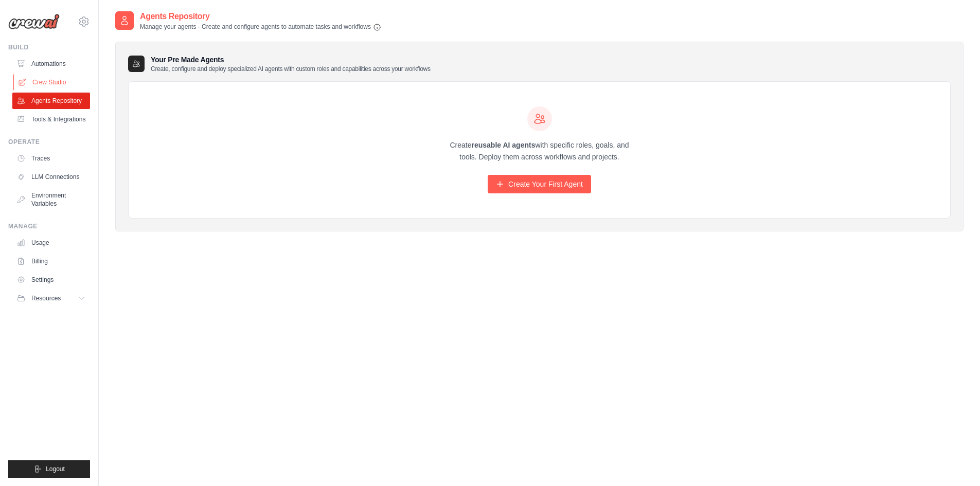
click at [52, 80] on link "Crew Studio" at bounding box center [52, 82] width 78 height 16
